Goal: Download file/media

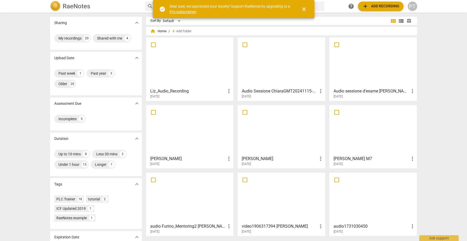
click at [178, 62] on div at bounding box center [190, 62] width 84 height 46
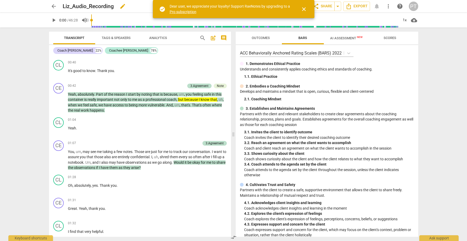
scroll to position [120, 0]
drag, startPoint x: 303, startPoint y: 9, endPoint x: 301, endPoint y: 7, distance: 2.8
click at [303, 9] on span "close" at bounding box center [303, 9] width 6 height 6
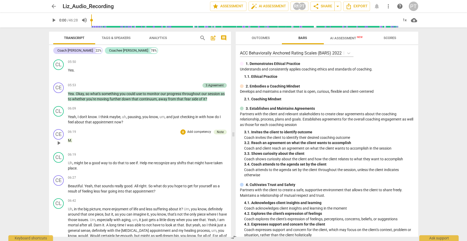
scroll to position [924, 0]
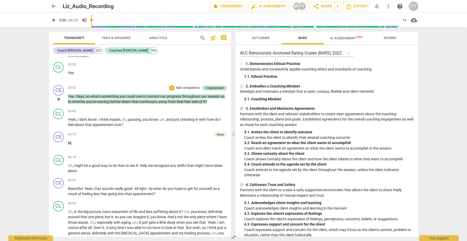
click at [90, 85] on div "05:53 + Add competency 3.Agreement keyboard_arrow_right" at bounding box center [147, 88] width 159 height 6
click at [56, 96] on span "play_arrow" at bounding box center [59, 99] width 6 height 6
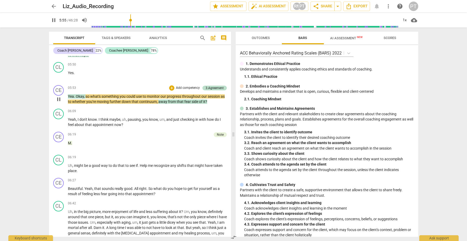
click at [60, 96] on span "pause" at bounding box center [59, 99] width 6 height 6
click at [211, 86] on div "3.Agreement" at bounding box center [214, 88] width 18 height 5
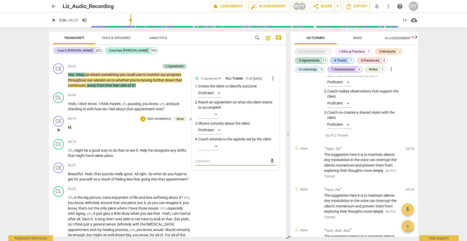
scroll to position [1048, 0]
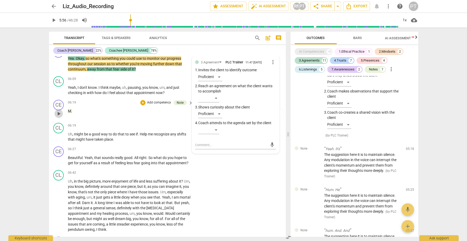
click at [59, 111] on span "play_arrow" at bounding box center [59, 114] width 6 height 6
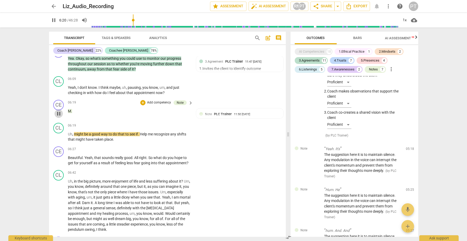
click at [59, 111] on span "pause" at bounding box center [59, 114] width 6 height 6
type input "381"
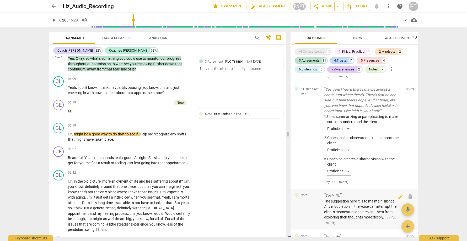
scroll to position [1720, 0]
click at [357, 5] on span "Export" at bounding box center [356, 6] width 22 height 6
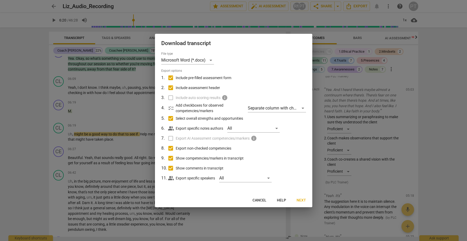
click at [300, 200] on span "Next" at bounding box center [300, 200] width 9 height 5
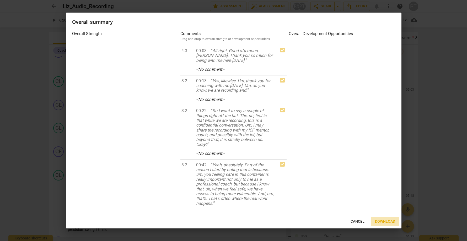
click at [386, 222] on span "Download" at bounding box center [385, 221] width 20 height 5
